Goal: Task Accomplishment & Management: Manage account settings

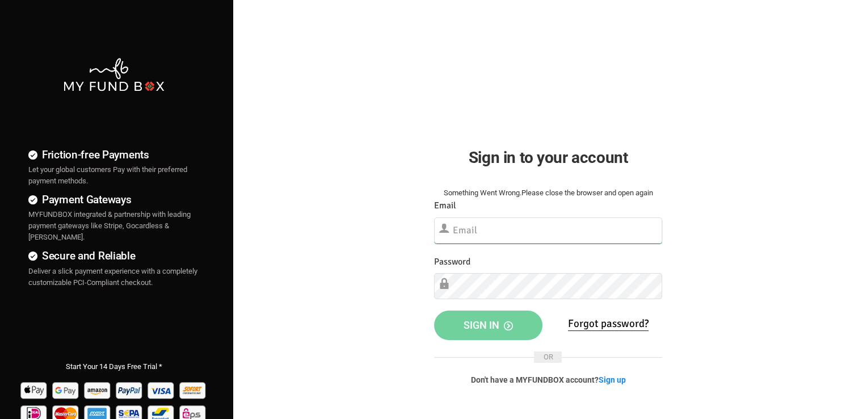
click at [476, 223] on input "text" at bounding box center [548, 230] width 228 height 26
click at [486, 223] on input "text" at bounding box center [548, 230] width 228 height 26
paste input "[EMAIL_ADDRESS][DOMAIN_NAME]"
type input "[EMAIL_ADDRESS][DOMAIN_NAME]"
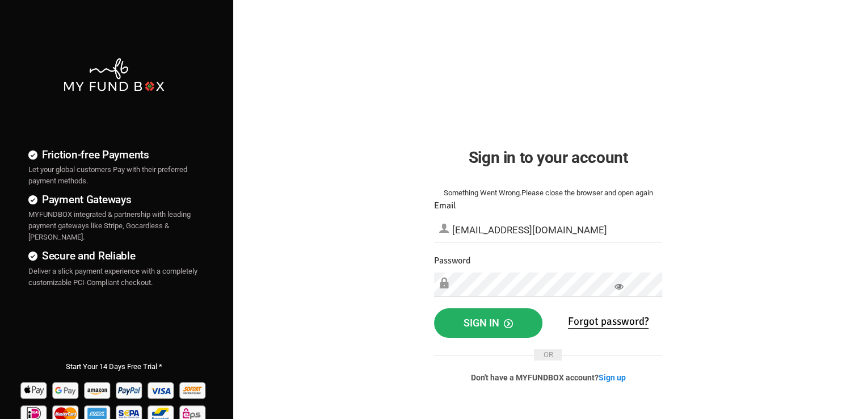
click at [520, 322] on button "Sign in" at bounding box center [488, 322] width 108 height 29
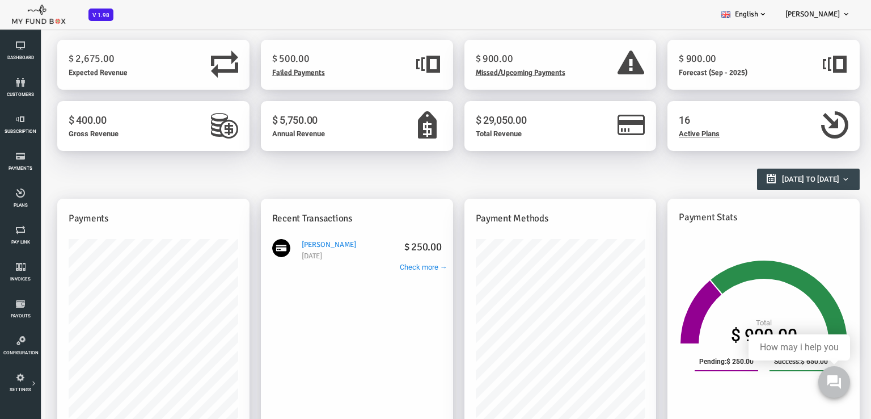
click at [276, 71] on span "Failed Payments" at bounding box center [264, 72] width 53 height 9
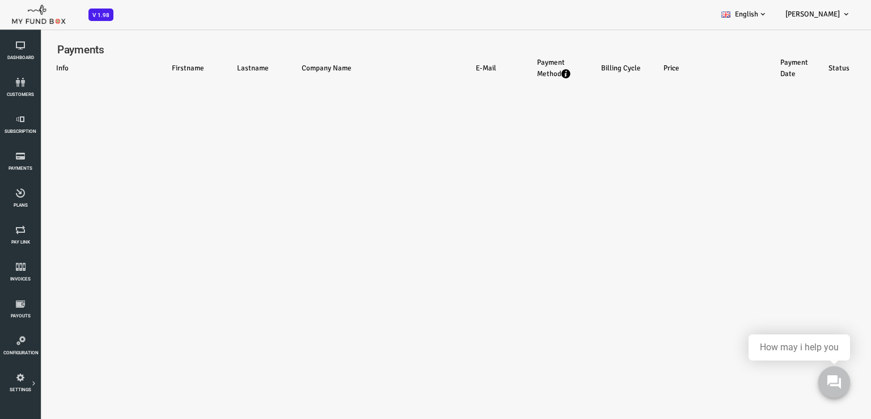
select select "100"
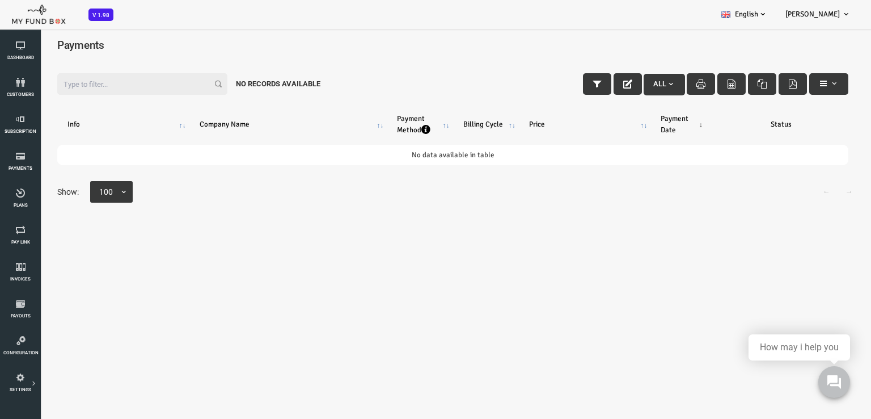
scroll to position [6, 0]
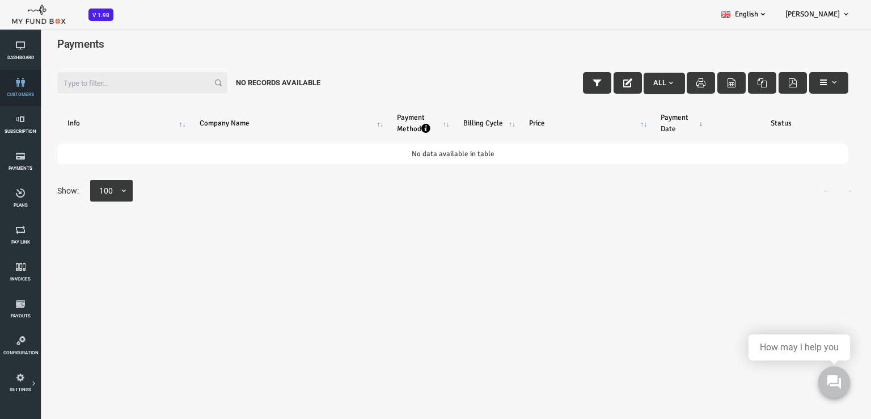
click at [23, 87] on link "customers" at bounding box center [20, 88] width 34 height 36
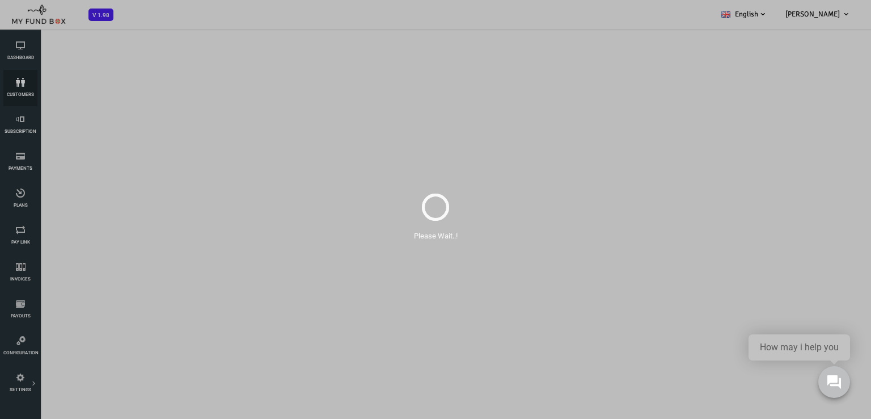
scroll to position [0, 0]
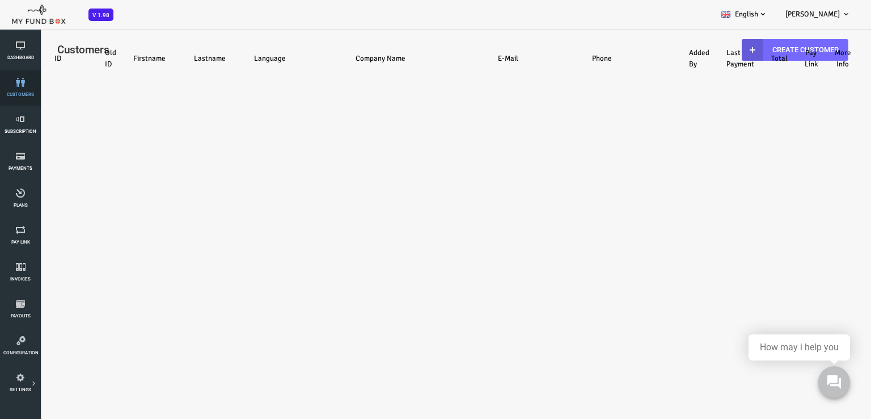
select select "100"
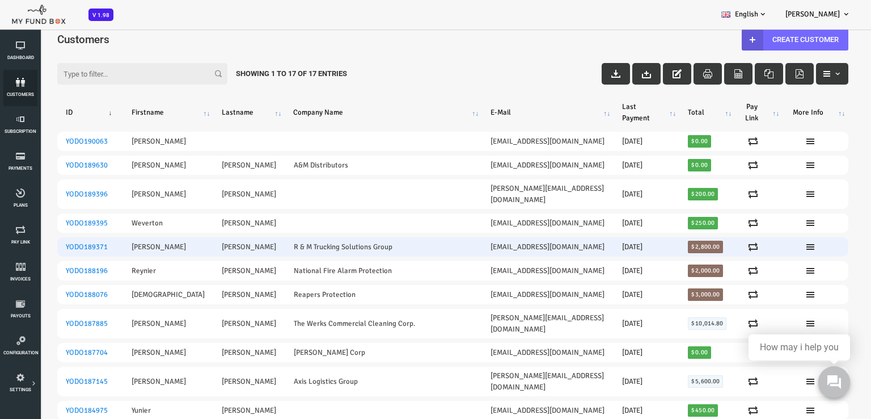
scroll to position [12, 0]
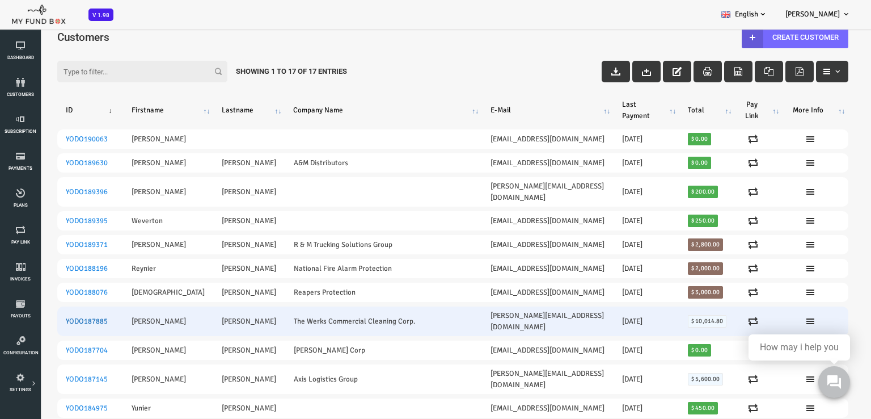
click at [59, 317] on link "YODO187885" at bounding box center [52, 321] width 42 height 9
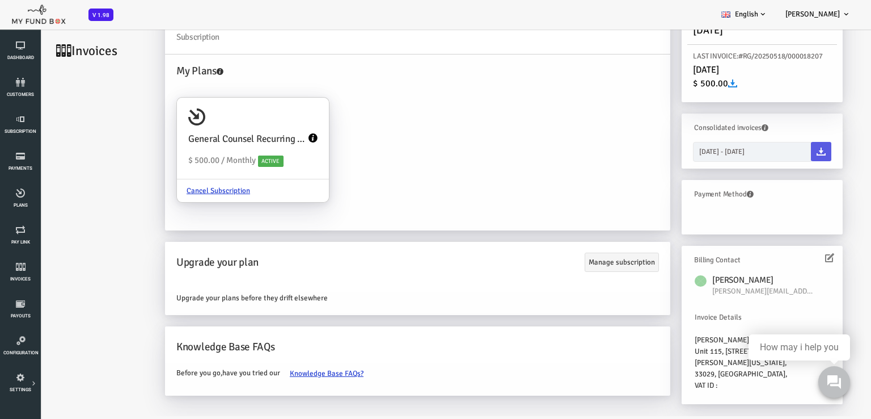
scroll to position [0, 0]
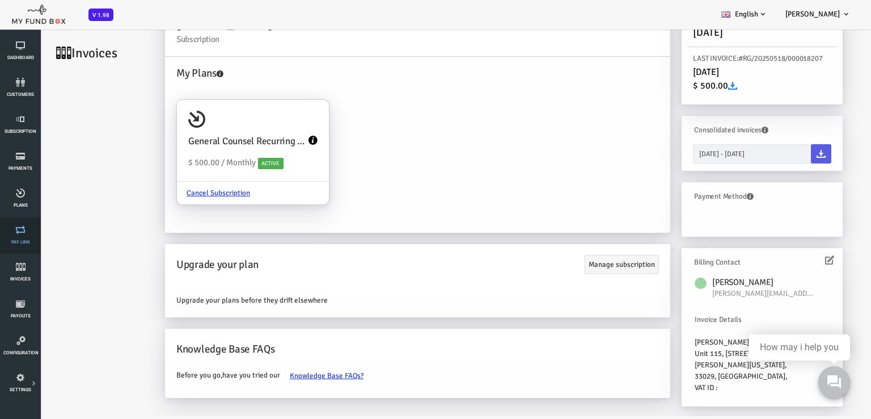
click at [0, 0] on span "Pay Link" at bounding box center [0, 0] width 0 height 0
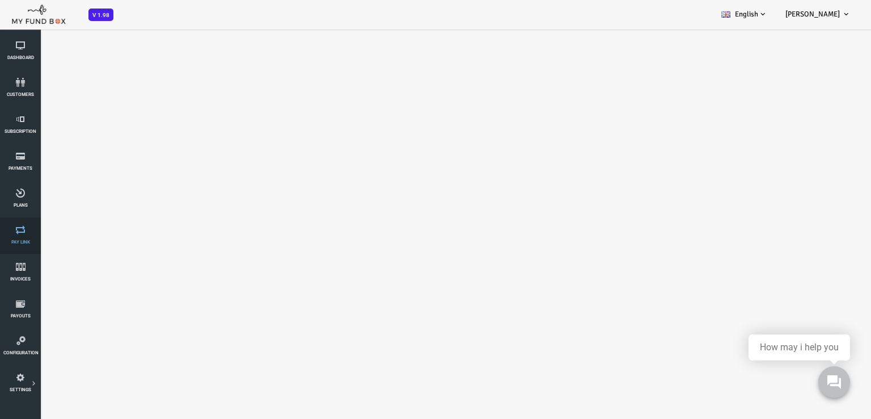
select select "100"
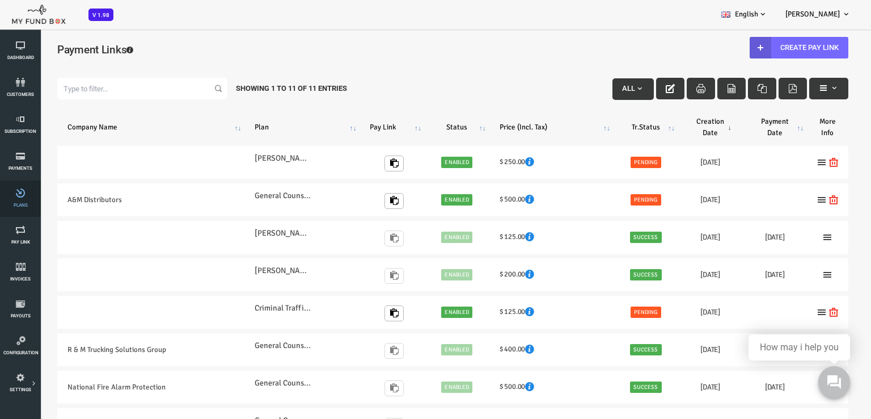
click at [20, 197] on link "Plans" at bounding box center [20, 198] width 34 height 36
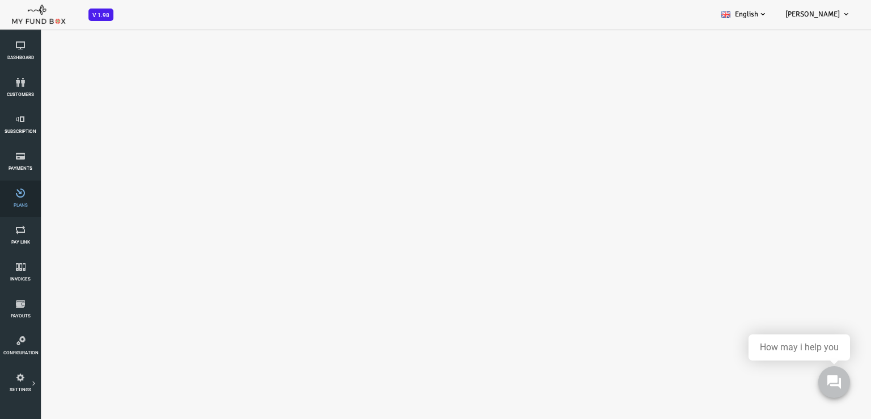
select select "100"
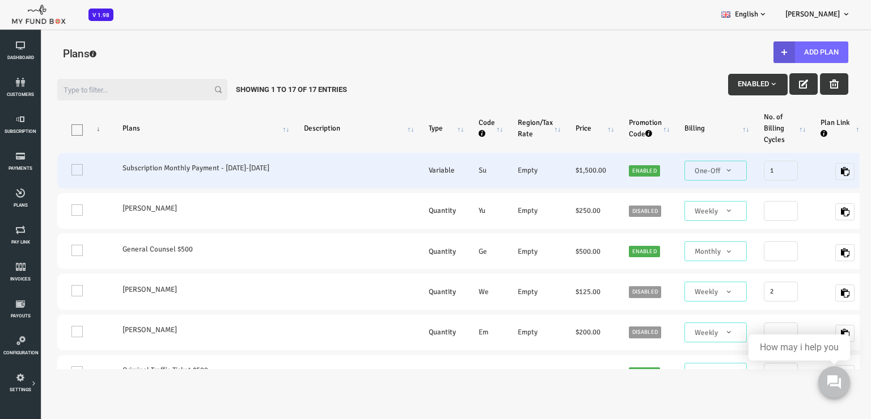
click at [686, 173] on span "One-Off" at bounding box center [681, 170] width 53 height 11
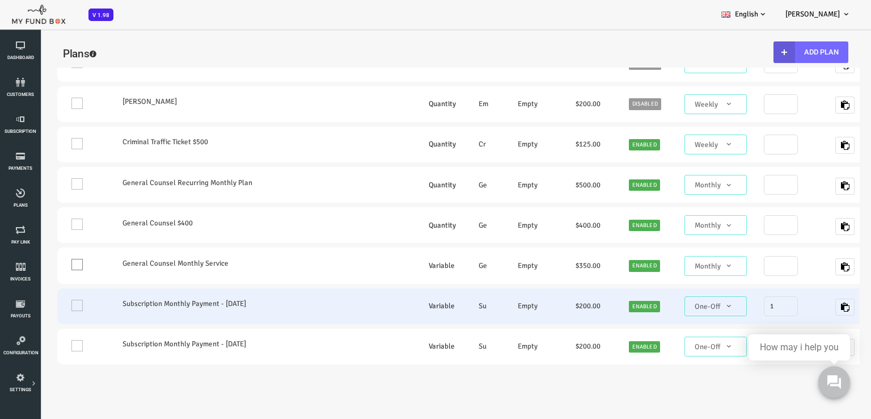
scroll to position [227, 0]
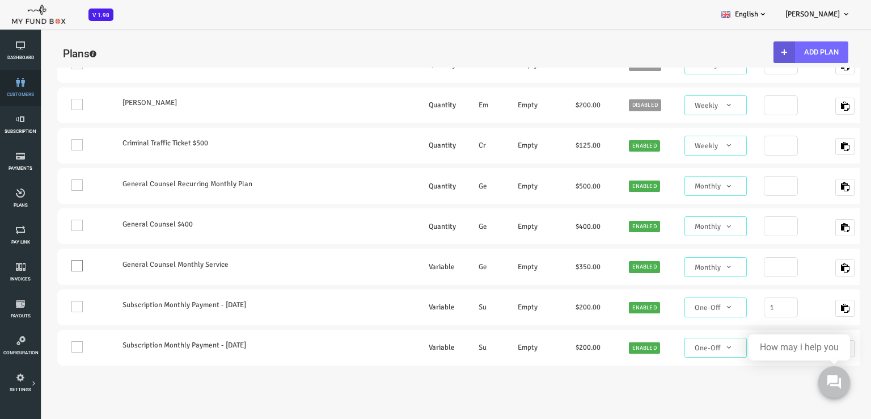
click at [11, 86] on icon at bounding box center [20, 82] width 34 height 9
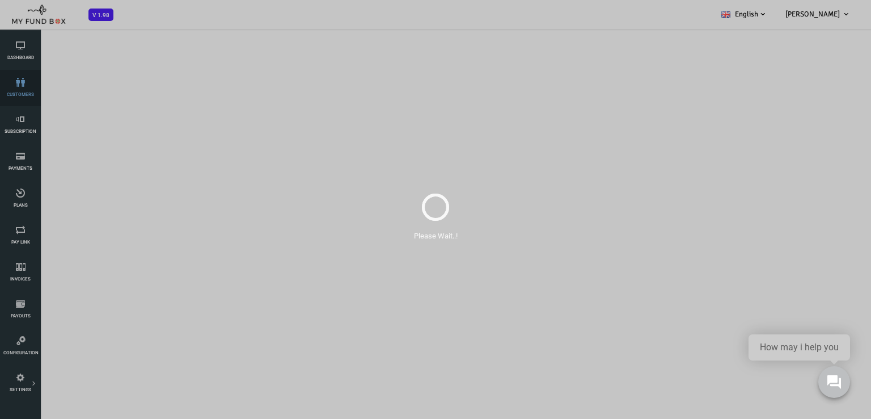
scroll to position [0, 0]
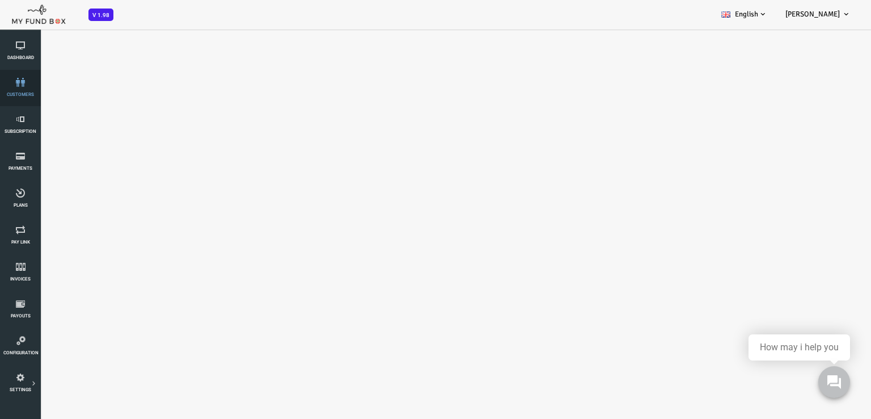
select select "100"
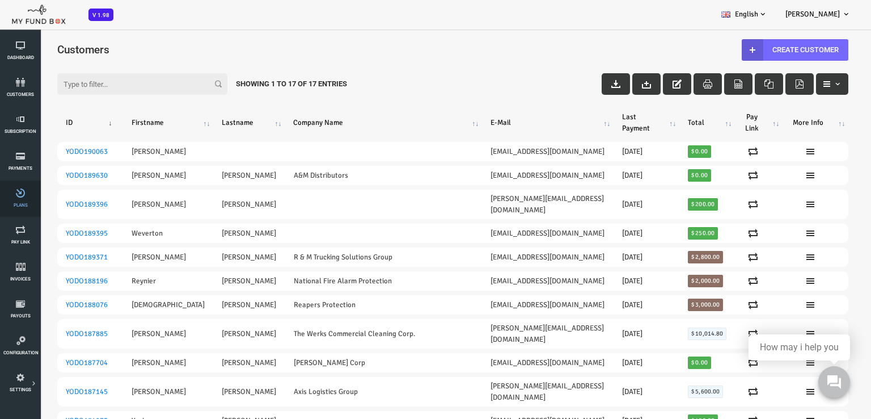
click at [22, 196] on icon at bounding box center [20, 192] width 34 height 9
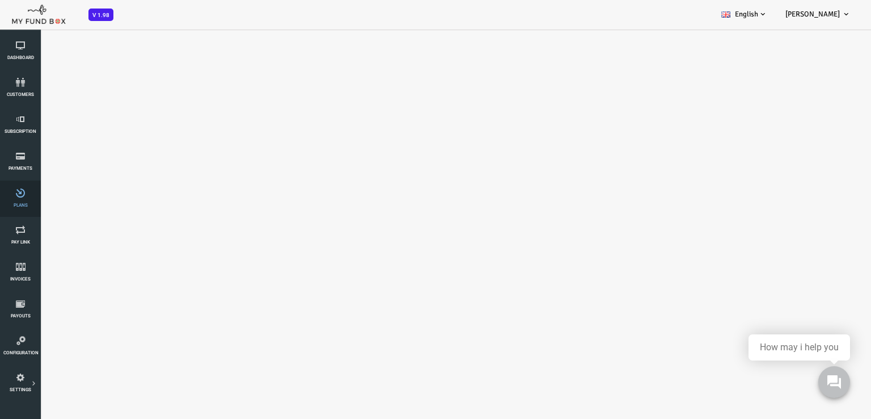
select select "100"
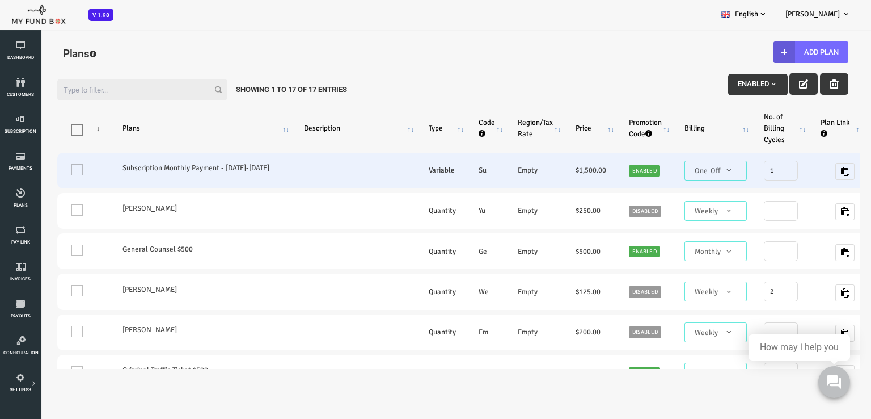
click at [121, 164] on label "Subscription Monthly Payment - [DATE]-[DATE]" at bounding box center [167, 167] width 159 height 11
click at [123, 167] on label "Subscription Monthly Payment - [DATE]-[DATE]" at bounding box center [167, 167] width 159 height 11
click at [202, 170] on label "Subscription Monthly Payment - [DATE]-[DATE]" at bounding box center [167, 167] width 159 height 11
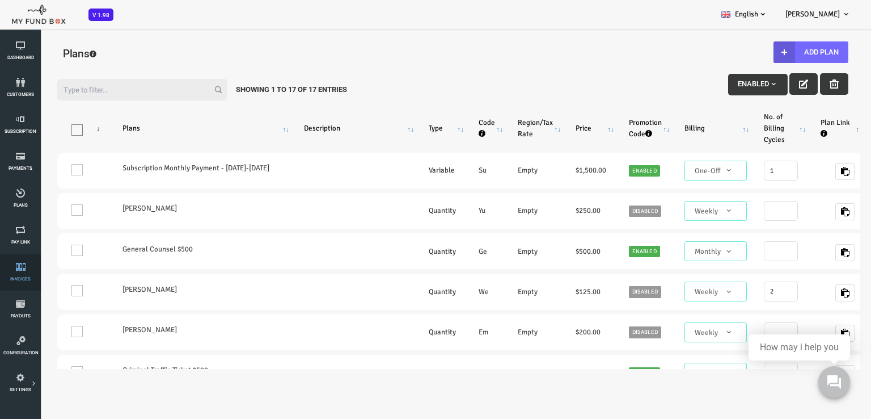
click at [0, 0] on span "Invoices" at bounding box center [0, 0] width 0 height 0
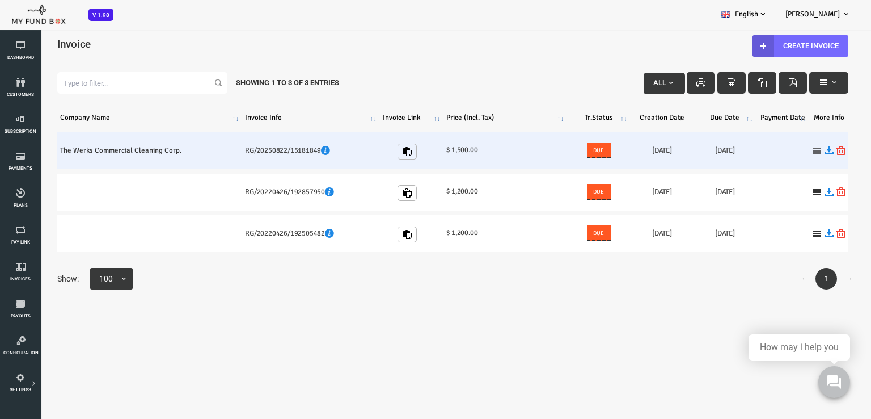
click at [778, 151] on icon at bounding box center [782, 150] width 9 height 9
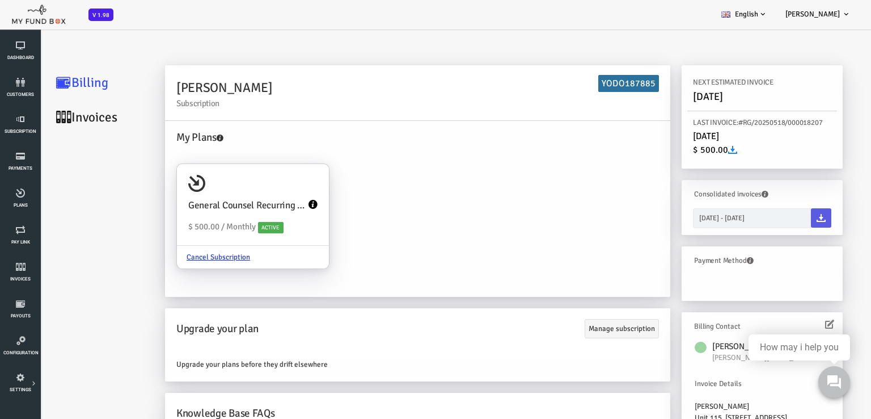
scroll to position [13, 0]
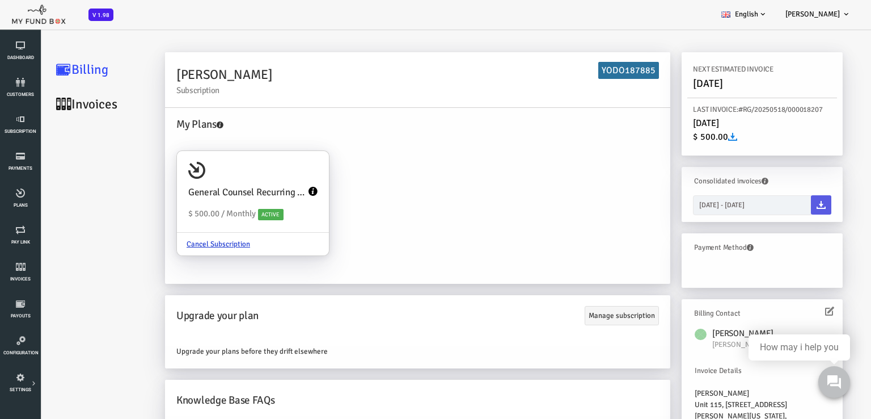
click at [60, 108] on link "Invoices" at bounding box center [67, 104] width 113 height 35
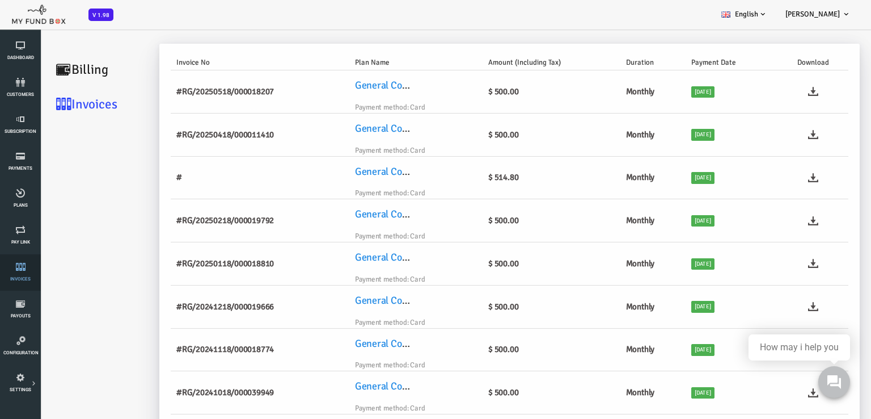
click at [24, 272] on link "Invoices" at bounding box center [20, 272] width 34 height 36
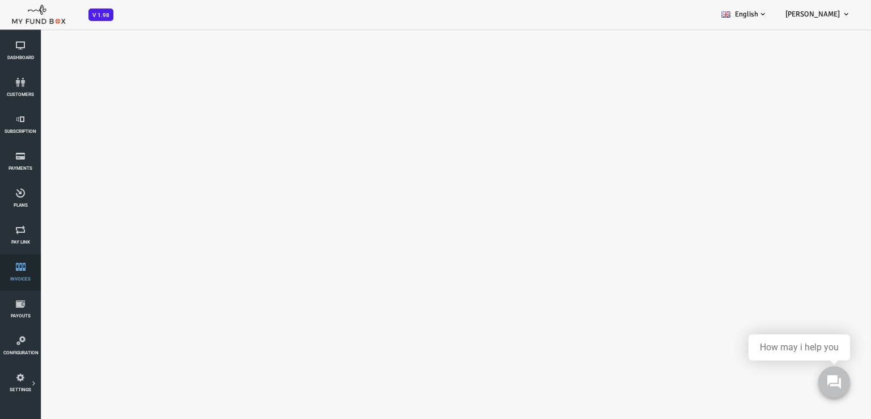
select select "100"
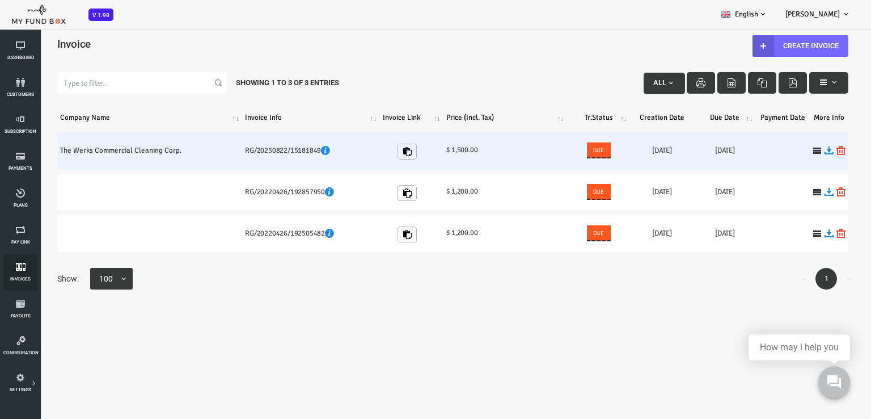
scroll to position [0, 0]
click at [266, 151] on h6 "RG/20250822/15181849" at bounding box center [276, 150] width 132 height 11
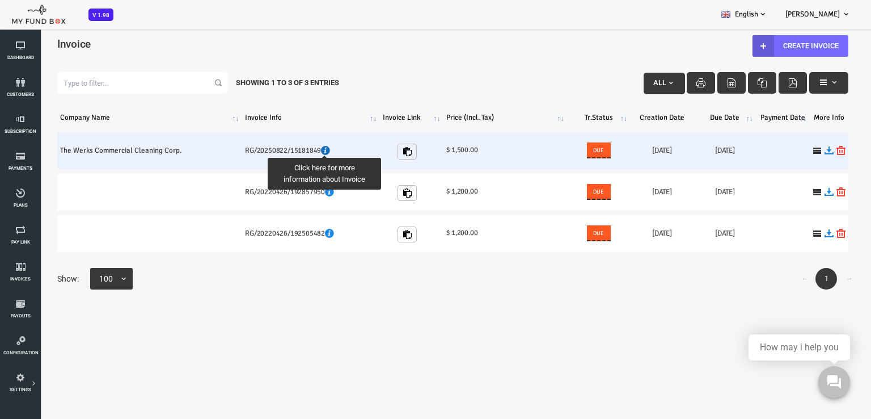
click at [290, 150] on icon at bounding box center [290, 150] width 9 height 9
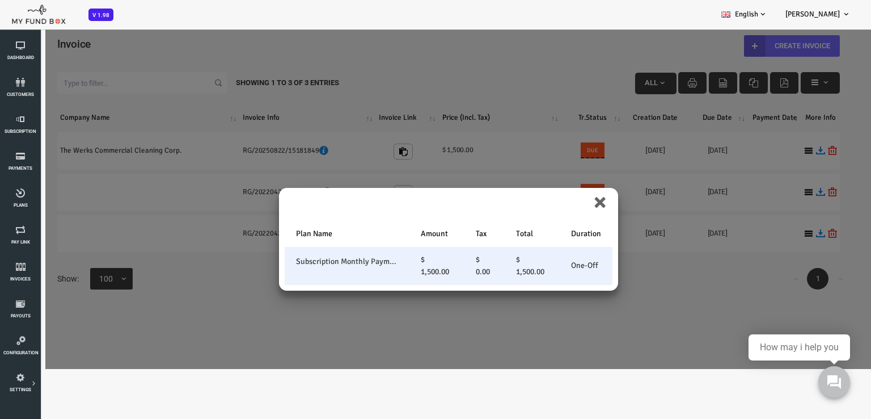
click at [483, 268] on span "$ 1,500.00" at bounding box center [496, 266] width 28 height 22
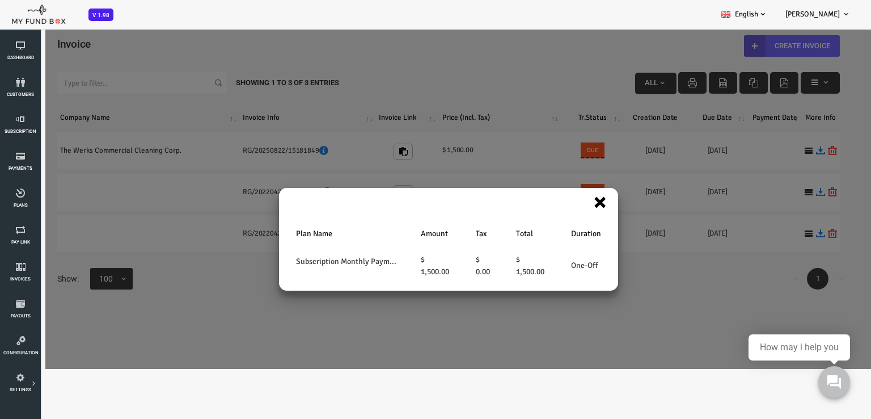
click at [566, 203] on button "×" at bounding box center [566, 201] width 14 height 26
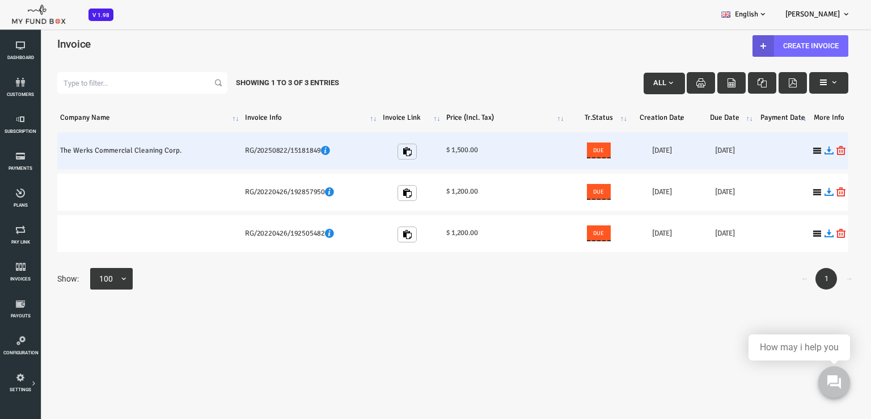
click at [702, 149] on h6 "[DATE]" at bounding box center [690, 150] width 57 height 11
